Goal: Transaction & Acquisition: Purchase product/service

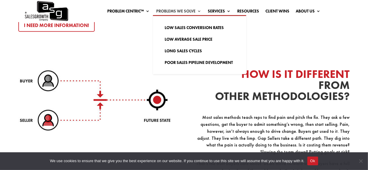
scroll to position [786, 0]
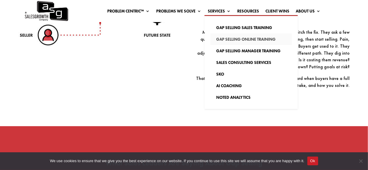
click at [228, 36] on link "Gap Selling Online Training" at bounding box center [251, 39] width 82 height 12
click at [225, 87] on link "AI Coaching" at bounding box center [251, 86] width 82 height 12
click at [224, 96] on link "Noted Analytics" at bounding box center [251, 98] width 82 height 12
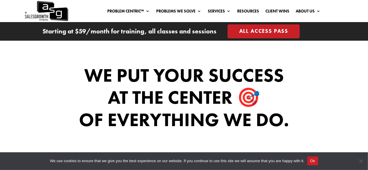
scroll to position [466, 0]
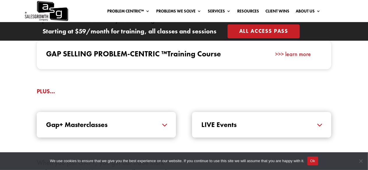
click at [129, 132] on div "Gap+ Masterclasses Masterclasses expertly crafted and delivered by our Certifie…" at bounding box center [106, 125] width 139 height 26
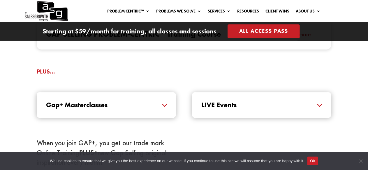
scroll to position [611, 0]
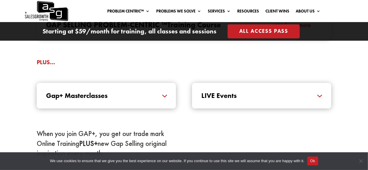
click at [161, 99] on h5 "Gap+ Masterclasses" at bounding box center [106, 95] width 120 height 7
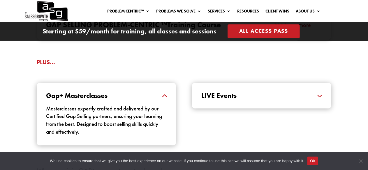
click at [239, 98] on h5 "LIVE Events" at bounding box center [261, 95] width 120 height 7
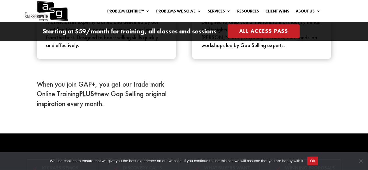
scroll to position [553, 0]
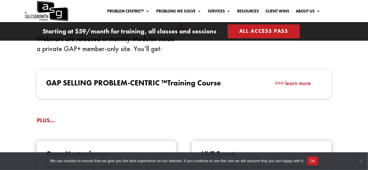
click at [287, 83] on link ">>> learn more" at bounding box center [293, 83] width 36 height 8
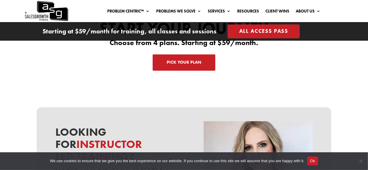
scroll to position [1909, 0]
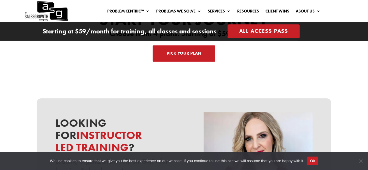
click at [193, 45] on link "Pick Your Plan" at bounding box center [184, 53] width 63 height 16
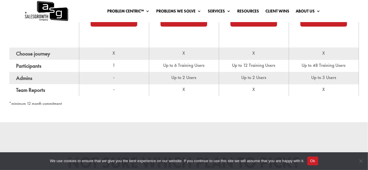
scroll to position [175, 0]
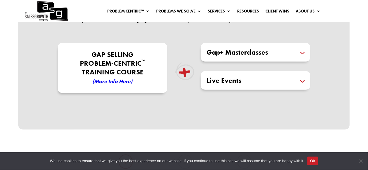
drag, startPoint x: 80, startPoint y: 86, endPoint x: 84, endPoint y: 84, distance: 4.3
click at [80, 85] on p "Gap Selling Problem-Centric ™ Training COURSE (More Info here)" at bounding box center [112, 68] width 107 height 36
click at [106, 81] on em "(More Info here)" at bounding box center [112, 81] width 40 height 7
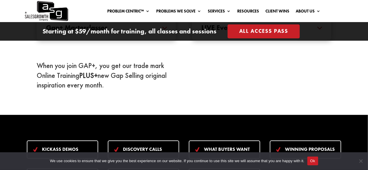
scroll to position [699, 0]
